Goal: Navigation & Orientation: Find specific page/section

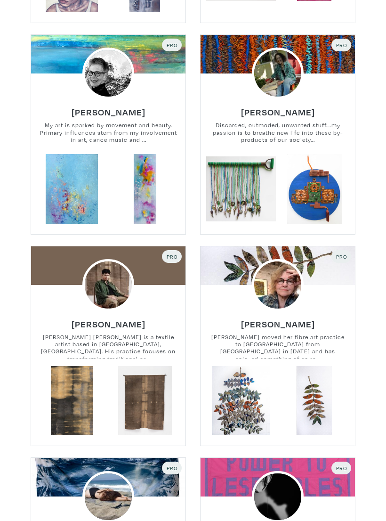
scroll to position [418, 0]
click at [115, 269] on img at bounding box center [107, 284] width 51 height 51
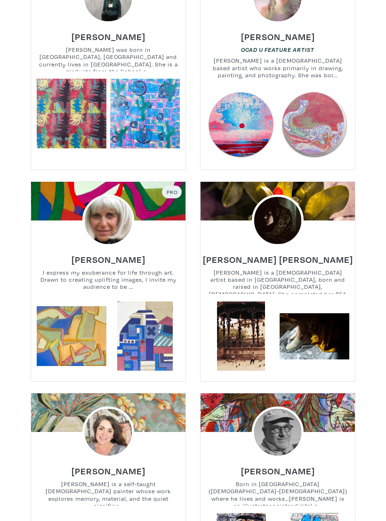
scroll to position [2758, 0]
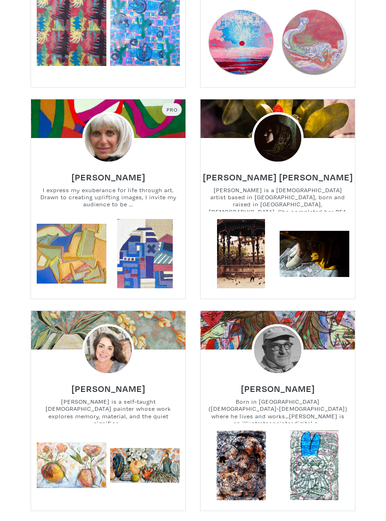
click at [344, 398] on small "Born in [GEOGRAPHIC_DATA]([DEMOGRAPHIC_DATA]-[DEMOGRAPHIC_DATA]) where he lives…" at bounding box center [278, 410] width 154 height 25
click at [345, 398] on small "Born in [GEOGRAPHIC_DATA]([DEMOGRAPHIC_DATA]-[DEMOGRAPHIC_DATA]) where he lives…" at bounding box center [278, 410] width 154 height 25
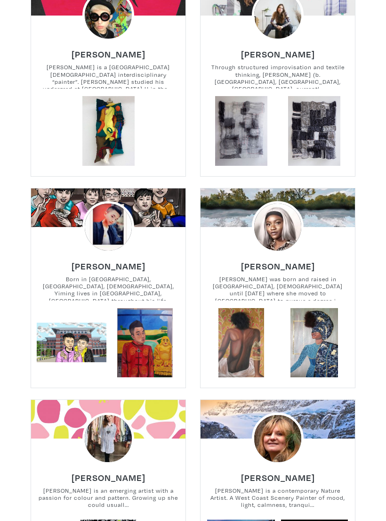
scroll to position [3360, 0]
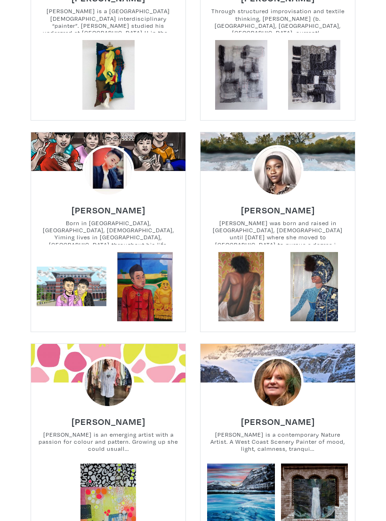
click at [347, 408] on div "[PERSON_NAME] [PERSON_NAME] is a contemporary Nature Artist. A West Coast Scene…" at bounding box center [278, 435] width 169 height 55
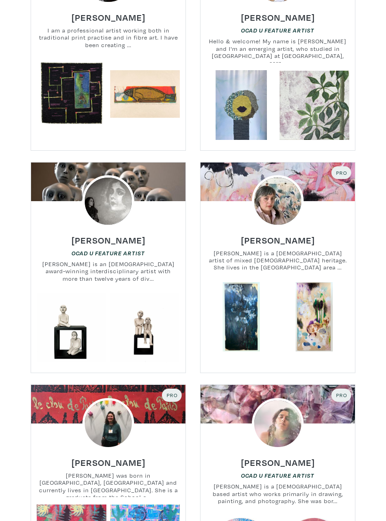
scroll to position [2249, 0]
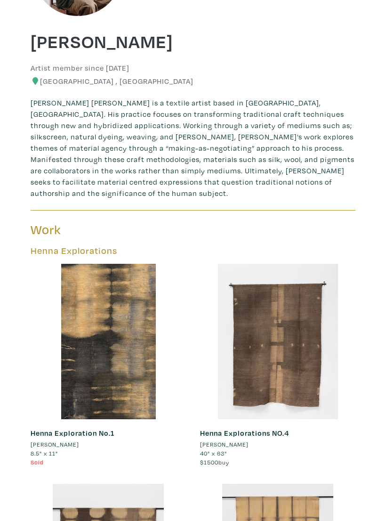
scroll to position [171, 0]
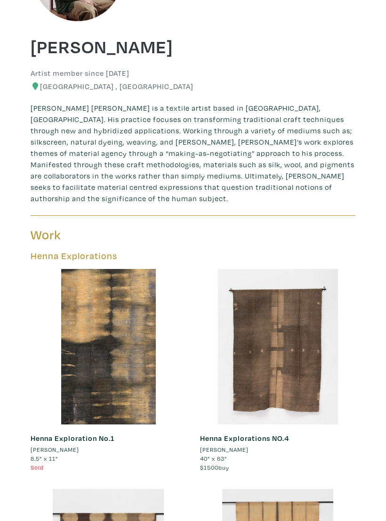
click at [129, 336] on div at bounding box center [108, 346] width 155 height 155
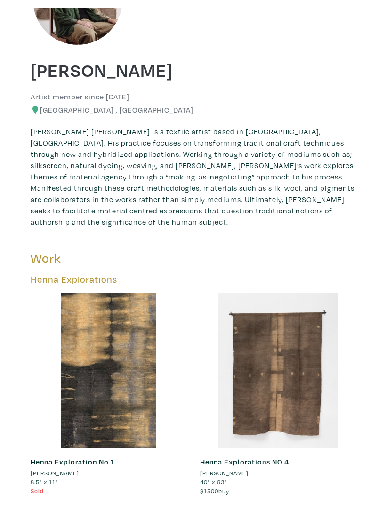
scroll to position [171, 0]
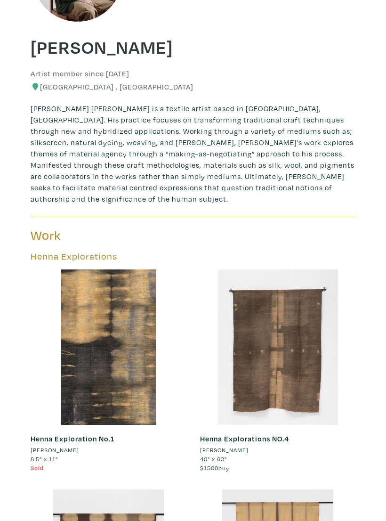
click at [67, 57] on h1 "[PERSON_NAME]" at bounding box center [193, 46] width 325 height 23
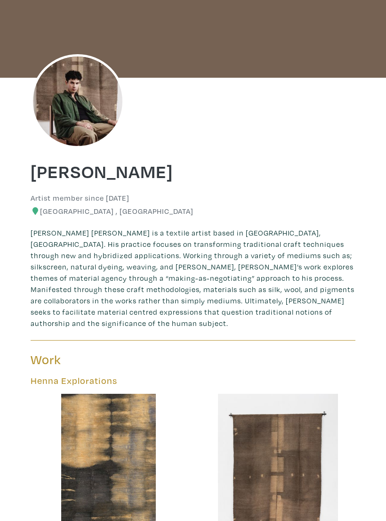
scroll to position [0, 0]
